Goal: Find specific page/section: Find specific page/section

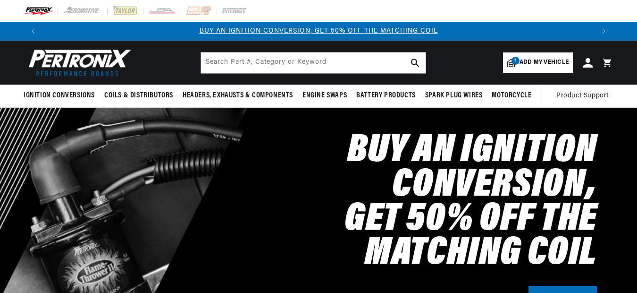
select select "1999"
select select "Chevrolet"
select select "Silverado-1500"
select select "5.3L"
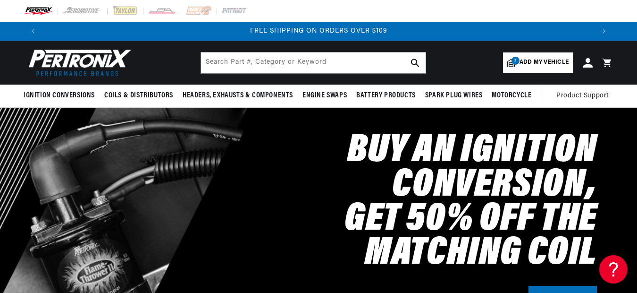
click at [83, 68] on img at bounding box center [78, 62] width 109 height 33
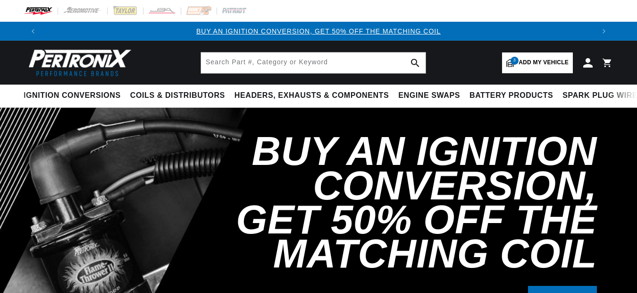
select select "1999"
select select "Chevrolet"
select select "Silverado-1500"
select select "5.3L"
